Goal: Check status: Check status

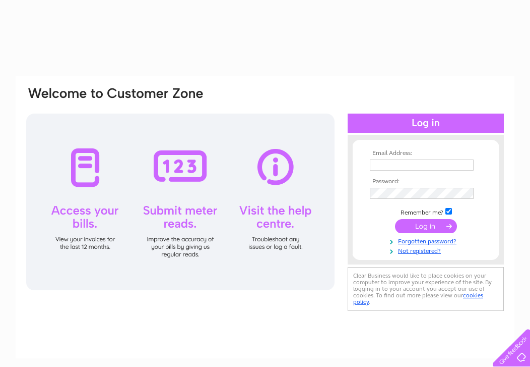
drag, startPoint x: 0, startPoint y: 0, endPoint x: 384, endPoint y: 162, distance: 416.6
click at [384, 162] on input "text" at bounding box center [422, 164] width 104 height 11
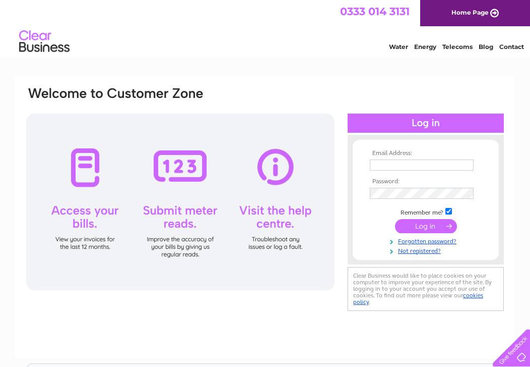
type input "[EMAIL_ADDRESS][DOMAIN_NAME]"
click at [418, 225] on input "submit" at bounding box center [426, 226] width 62 height 14
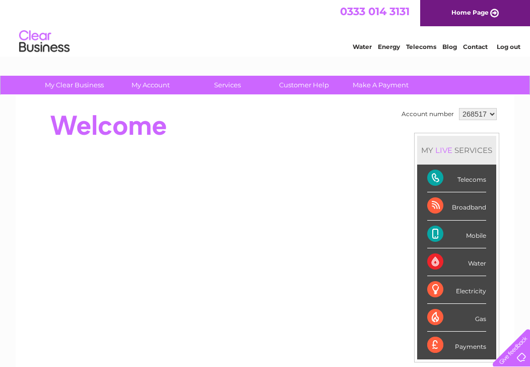
click at [470, 289] on div "Electricity" at bounding box center [457, 290] width 59 height 28
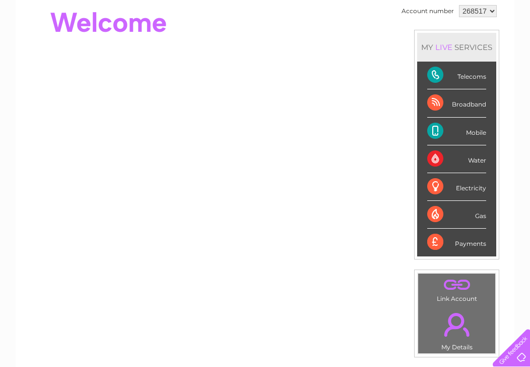
scroll to position [107, 0]
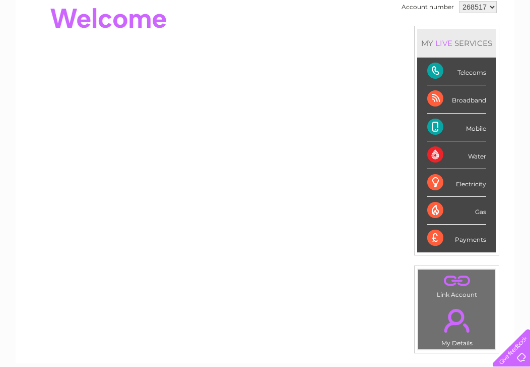
click at [436, 178] on div "Electricity" at bounding box center [457, 183] width 59 height 28
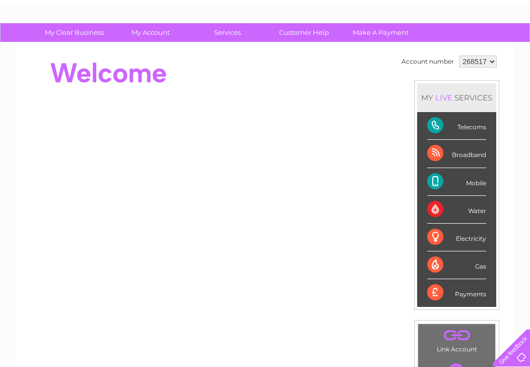
scroll to position [34, 0]
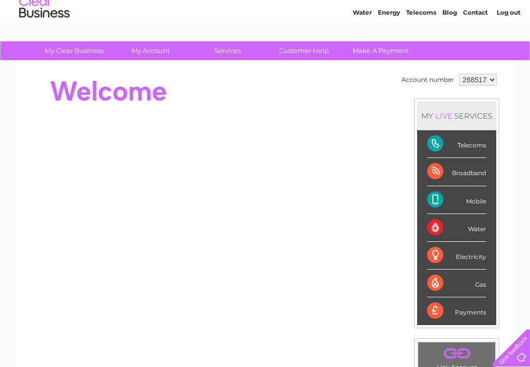
click at [432, 252] on div "Electricity" at bounding box center [457, 256] width 59 height 28
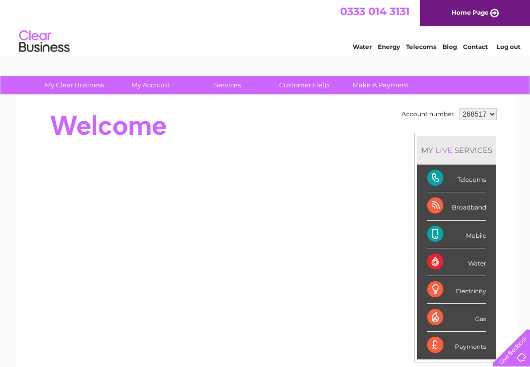
click at [439, 284] on div "Electricity" at bounding box center [457, 290] width 59 height 28
click at [476, 288] on div "Electricity" at bounding box center [457, 290] width 59 height 28
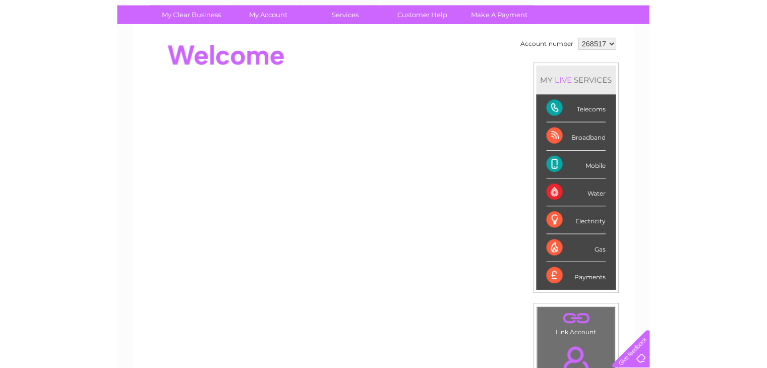
scroll to position [37, 0]
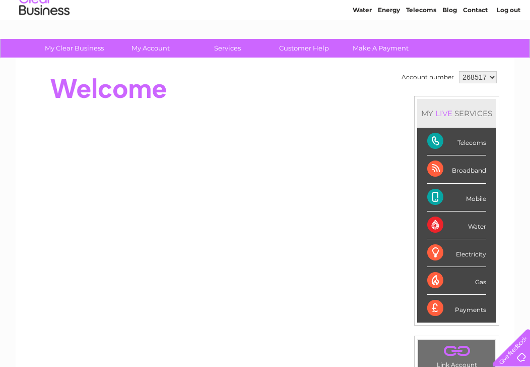
click at [435, 251] on div "Electricity" at bounding box center [457, 253] width 59 height 28
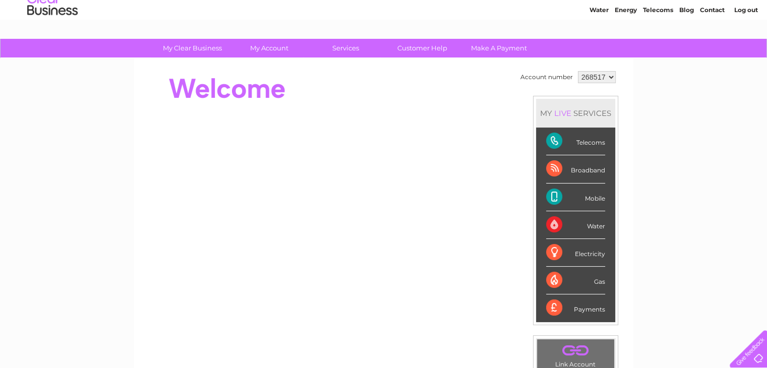
click at [530, 254] on div "Electricity" at bounding box center [575, 253] width 59 height 28
click at [530, 253] on div "Electricity" at bounding box center [575, 253] width 59 height 28
click at [530, 75] on select "268517" at bounding box center [597, 77] width 38 height 12
